Goal: Task Accomplishment & Management: Use online tool/utility

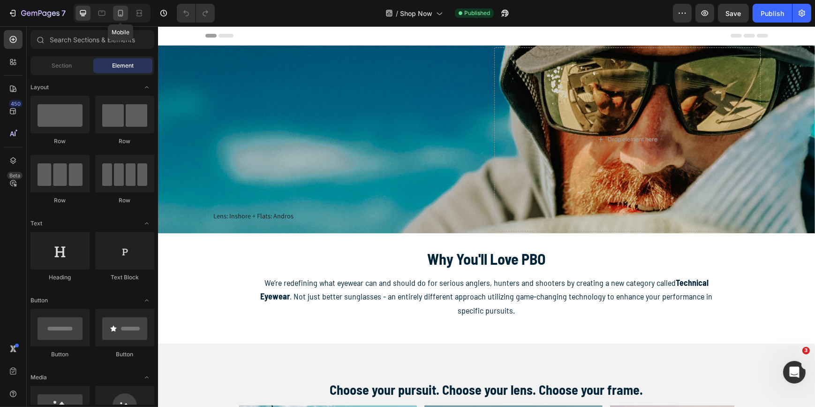
click at [122, 14] on icon at bounding box center [120, 12] width 9 height 9
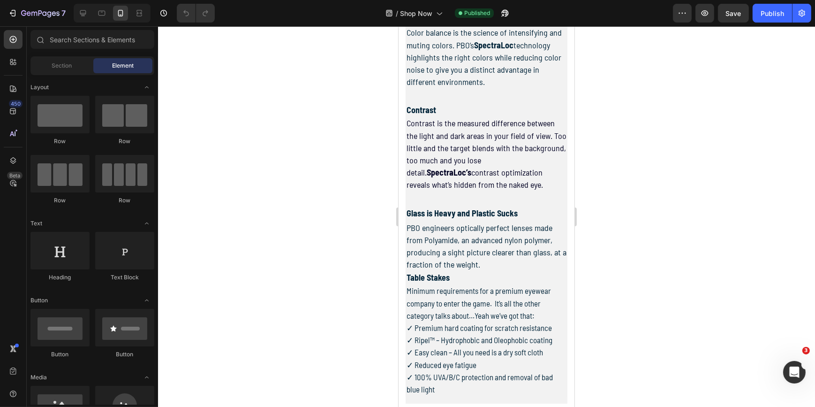
scroll to position [979, 0]
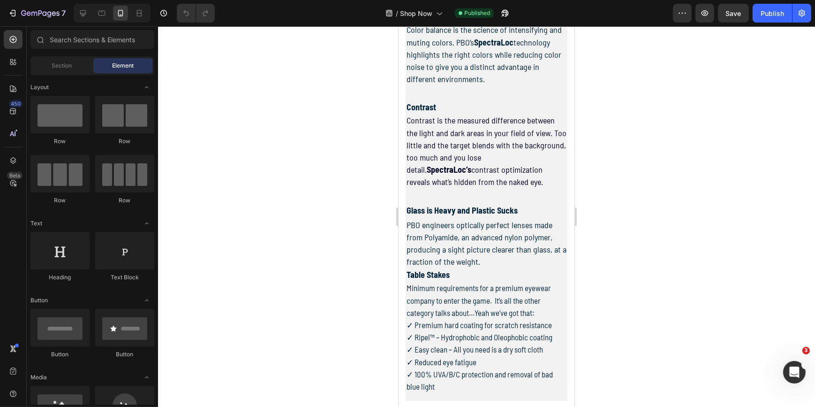
drag, startPoint x: 571, startPoint y: 118, endPoint x: 982, endPoint y: 342, distance: 467.6
click at [486, 268] on p "PBO engineers optically perfect lenses made from Polyamide, an advanced nylon p…" at bounding box center [486, 243] width 160 height 49
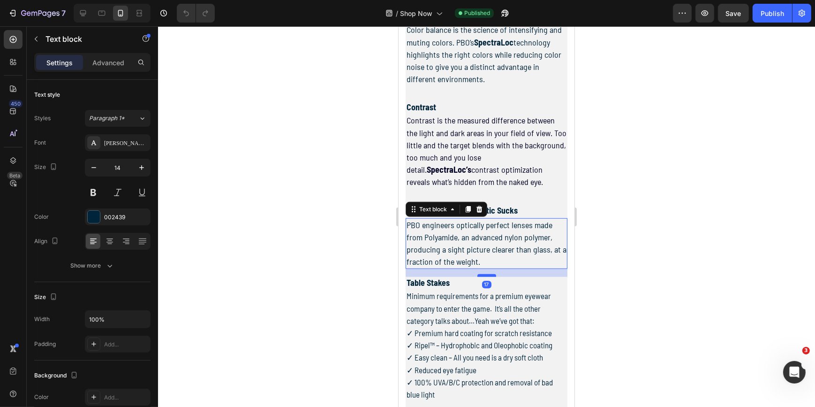
drag, startPoint x: 487, startPoint y: 280, endPoint x: 488, endPoint y: 288, distance: 8.0
click at [488, 277] on div at bounding box center [486, 275] width 19 height 3
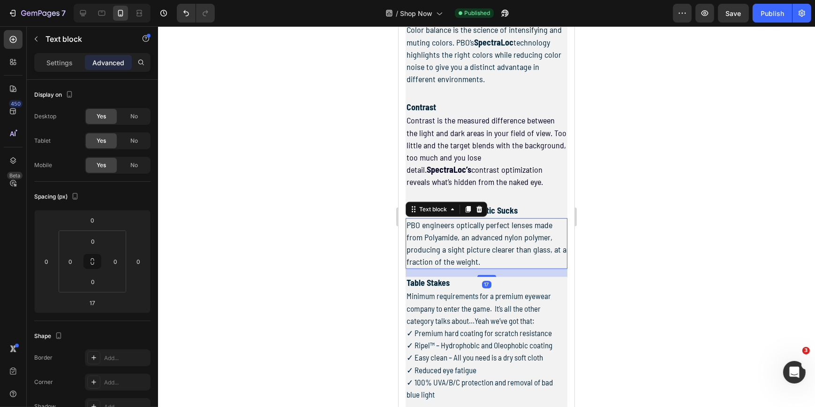
click at [631, 199] on div at bounding box center [486, 216] width 657 height 380
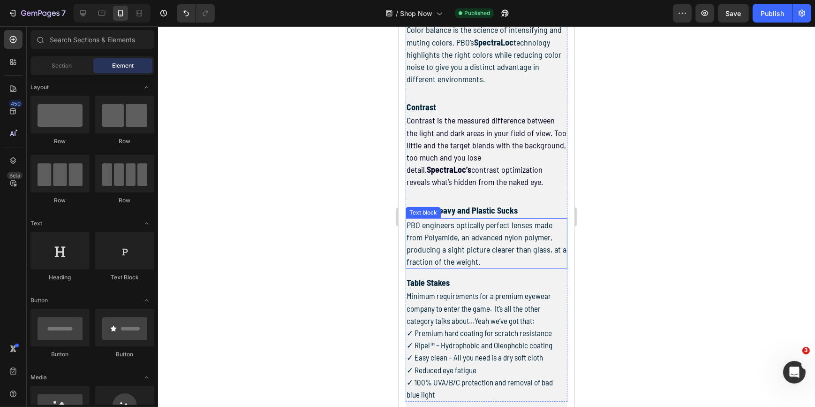
click at [476, 267] on span "PBO engineers optically perfect lenses made from Polyamide, an advanced nylon p…" at bounding box center [486, 242] width 160 height 47
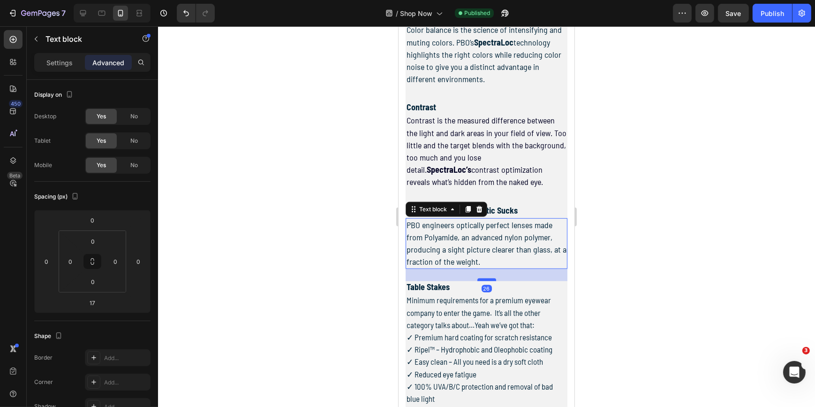
click at [482, 281] on div at bounding box center [486, 279] width 19 height 3
type input "26"
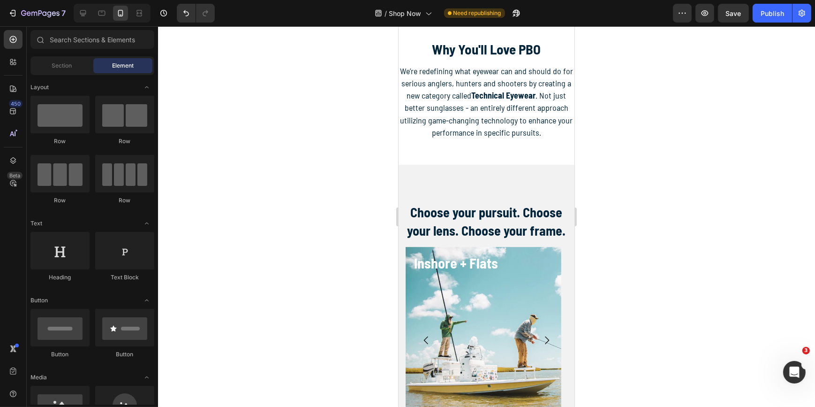
scroll to position [56, 0]
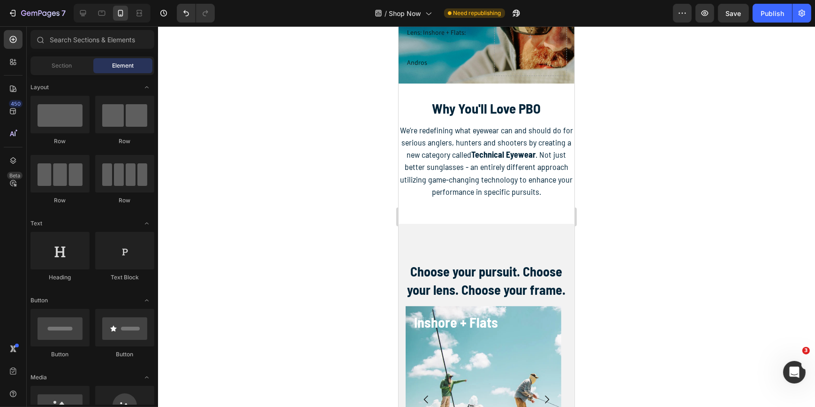
drag, startPoint x: 569, startPoint y: 251, endPoint x: 977, endPoint y: 97, distance: 435.6
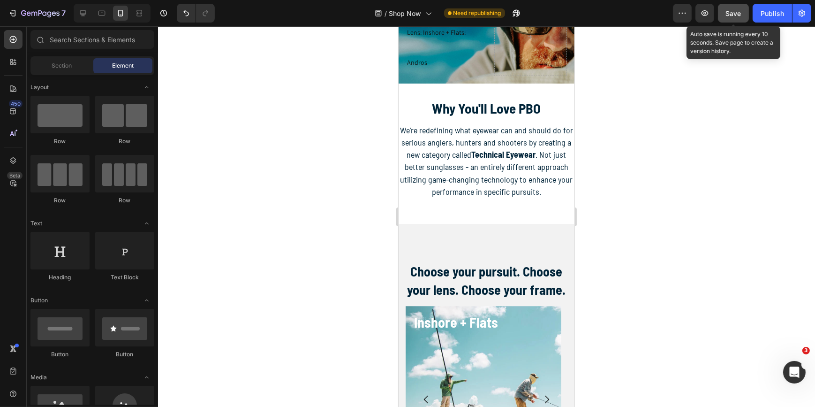
click at [738, 15] on span "Save" at bounding box center [733, 13] width 15 height 8
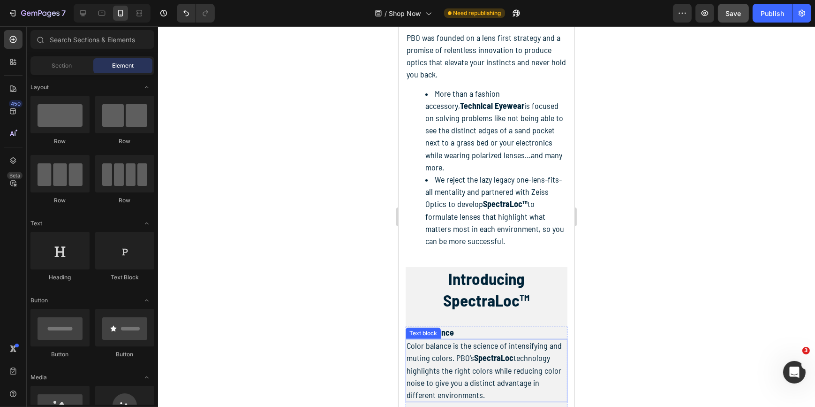
scroll to position [439, 0]
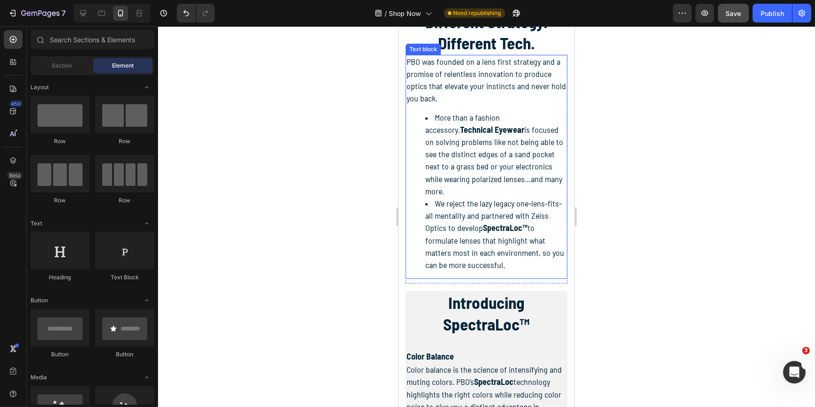
click at [422, 51] on div "Different Strategy. Different Tech. Heading PBO was founded on a lens first str…" at bounding box center [486, 381] width 162 height 742
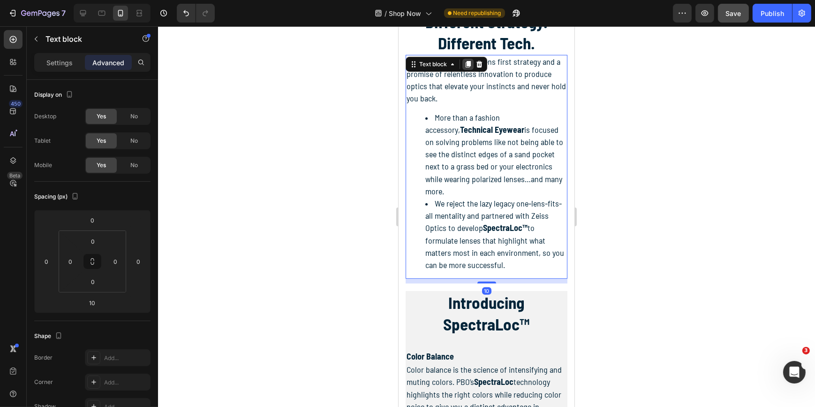
click at [467, 65] on icon at bounding box center [467, 64] width 5 height 7
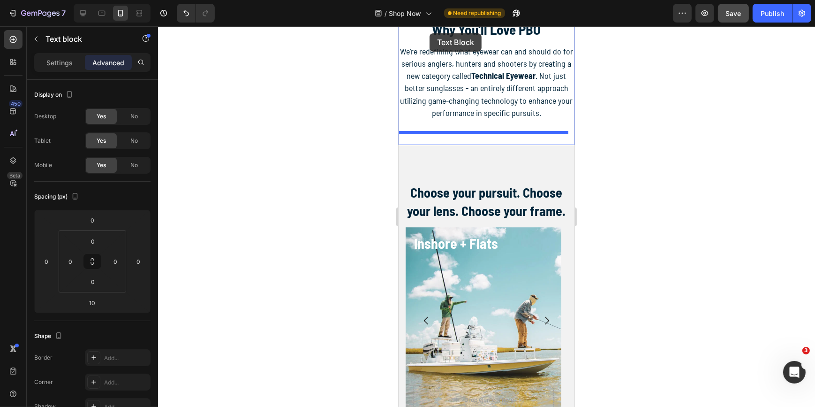
scroll to position [127, 0]
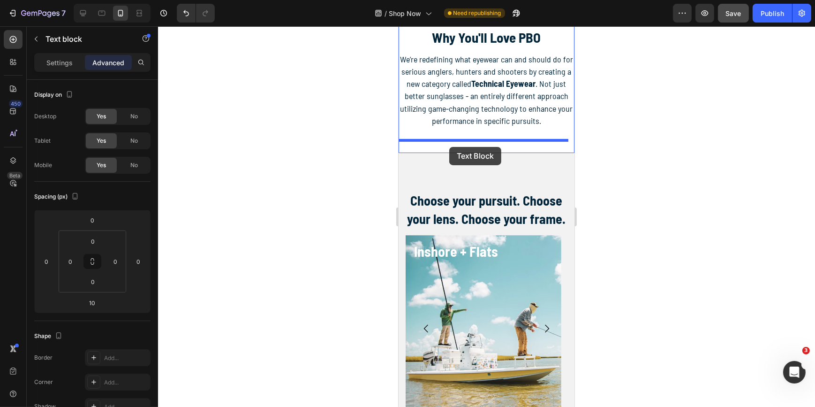
drag, startPoint x: 413, startPoint y: 53, endPoint x: 449, endPoint y: 147, distance: 100.9
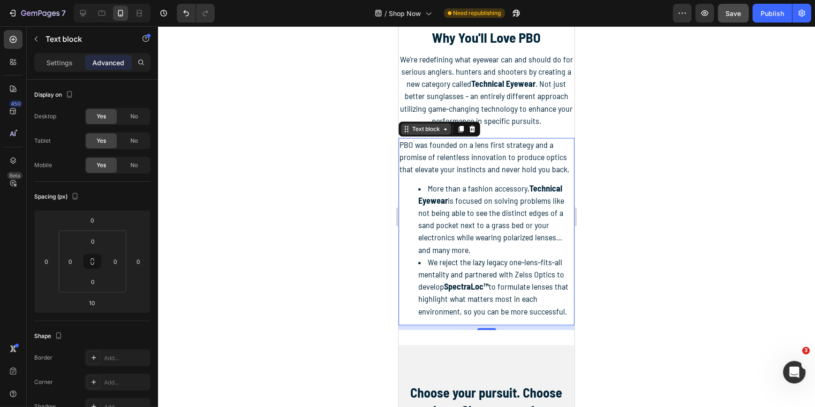
drag, startPoint x: 460, startPoint y: 129, endPoint x: 439, endPoint y: 132, distance: 21.4
click at [439, 132] on div "Text block" at bounding box center [439, 128] width 82 height 15
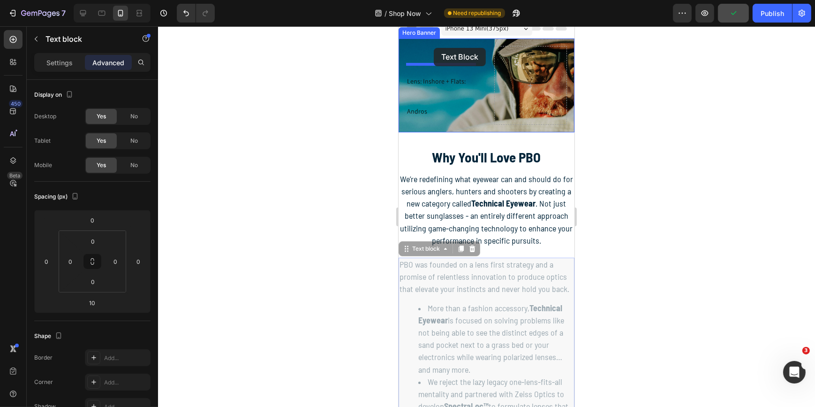
scroll to position [0, 0]
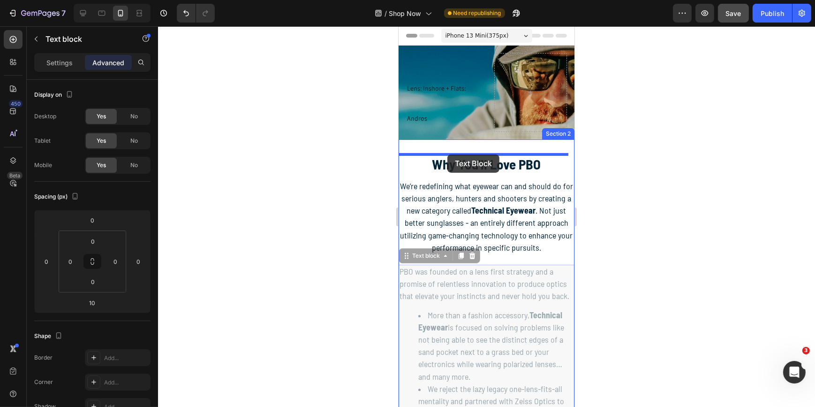
drag, startPoint x: 408, startPoint y: 135, endPoint x: 447, endPoint y: 154, distance: 44.0
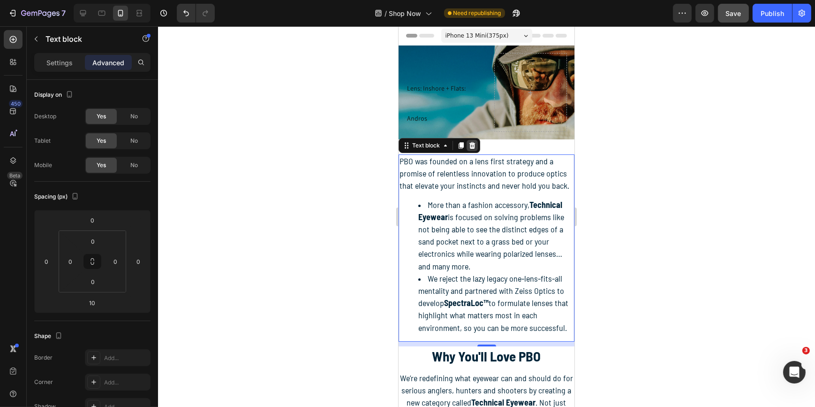
click at [472, 145] on icon at bounding box center [472, 146] width 8 height 8
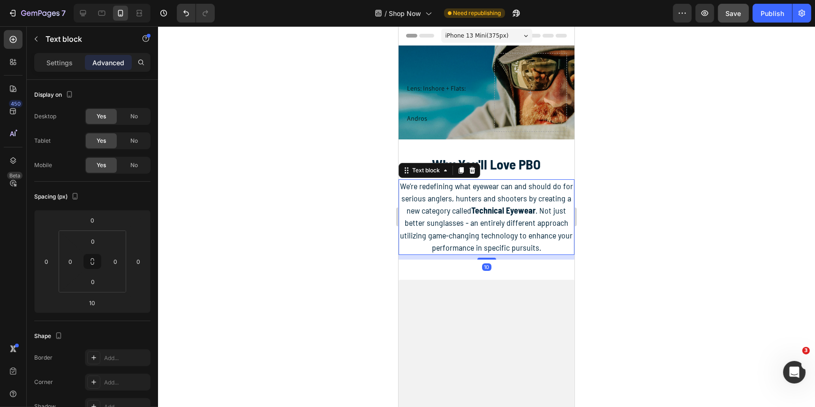
click at [475, 184] on span "We’re redefining what eyewear can and should do for serious anglers, hunters an…" at bounding box center [486, 217] width 173 height 72
click at [73, 261] on input "0" at bounding box center [70, 261] width 14 height 14
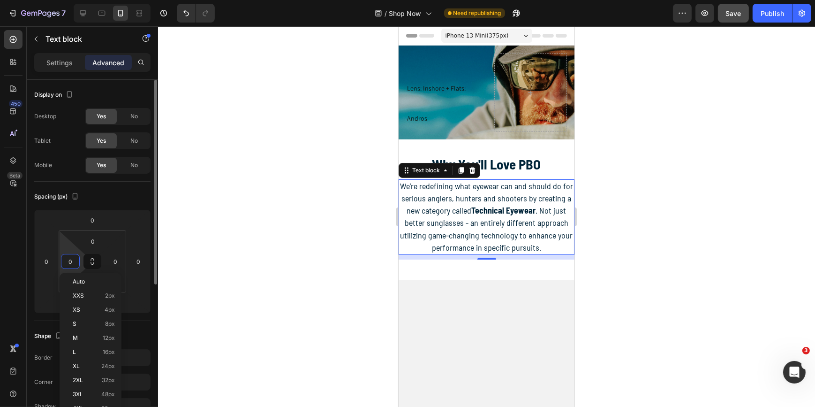
click at [73, 261] on input "0" at bounding box center [70, 261] width 14 height 14
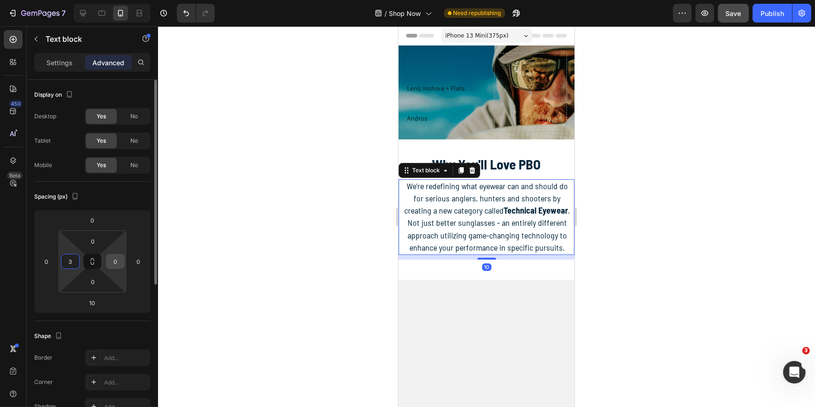
type input "3"
click at [115, 264] on input "0" at bounding box center [115, 261] width 14 height 14
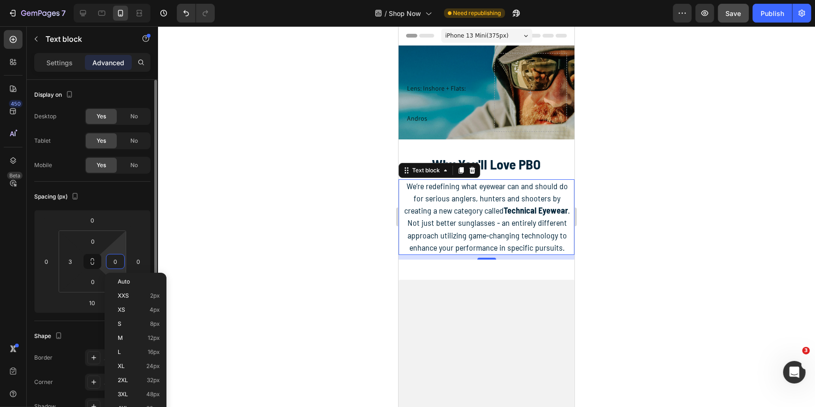
type input "3"
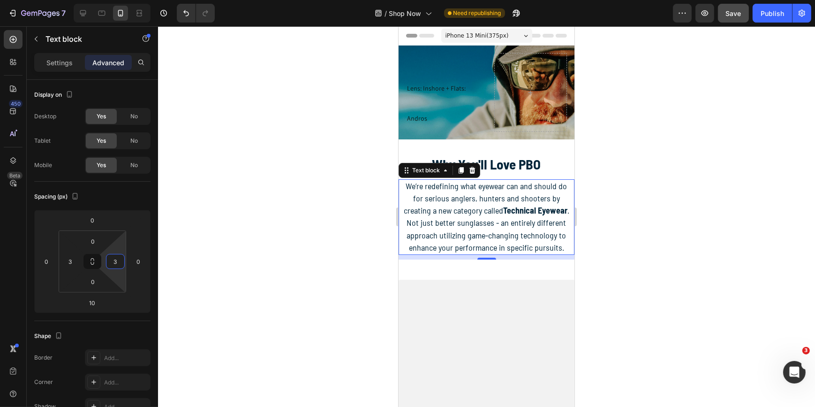
click at [254, 221] on div at bounding box center [486, 216] width 657 height 380
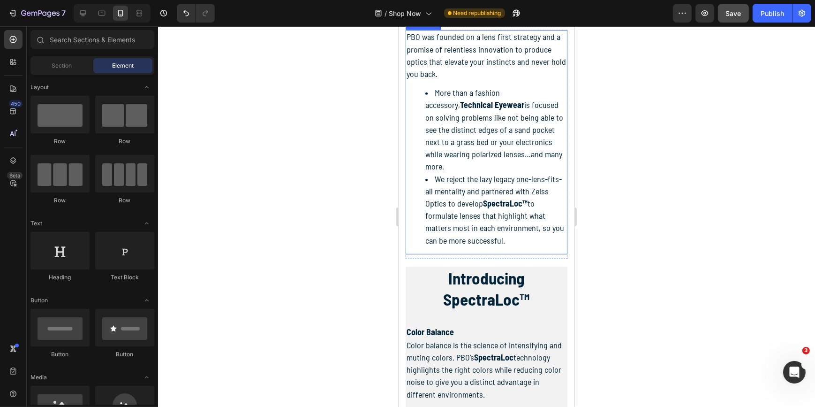
scroll to position [426, 0]
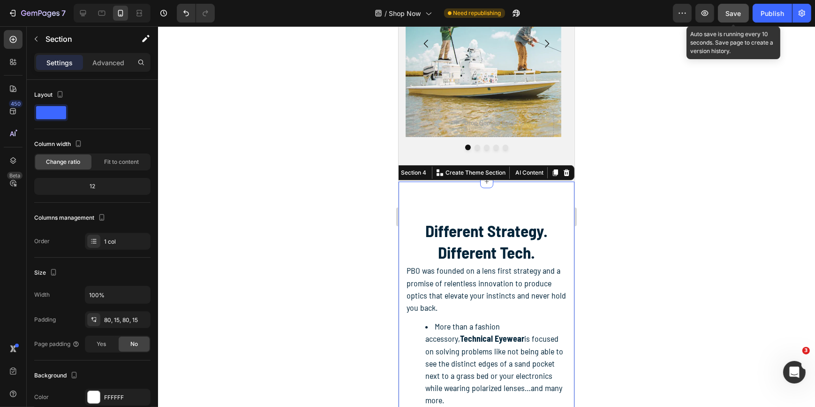
click at [734, 13] on span "Save" at bounding box center [733, 13] width 15 height 8
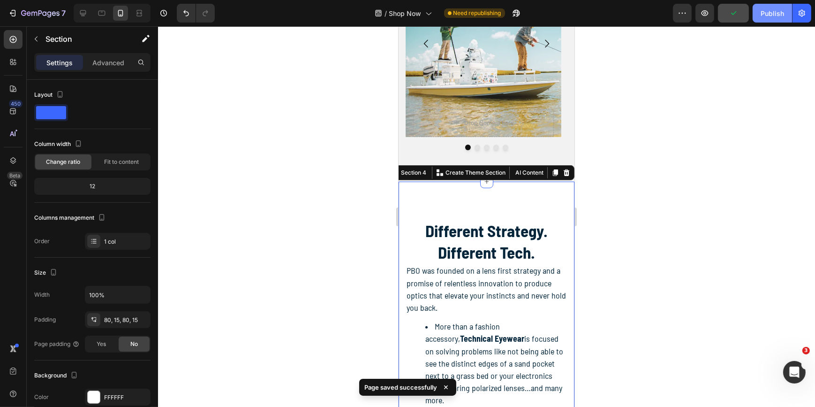
click at [769, 11] on div "Publish" at bounding box center [772, 13] width 23 height 10
